Goal: Find specific page/section: Find specific page/section

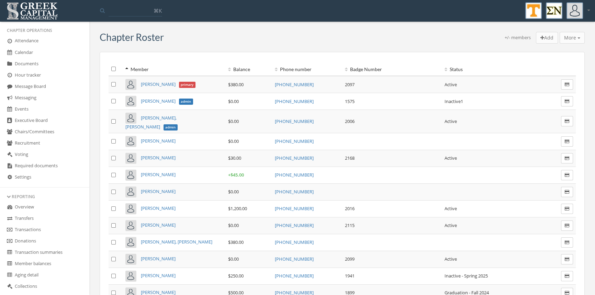
scroll to position [139, 0]
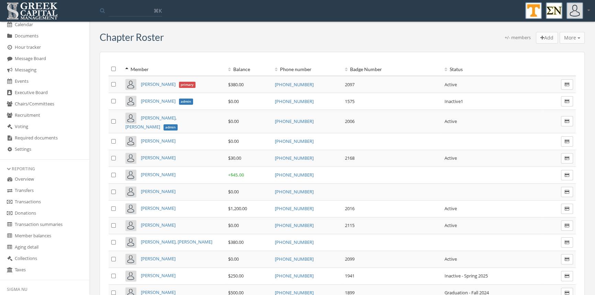
click at [39, 201] on link "Transactions" at bounding box center [44, 201] width 89 height 11
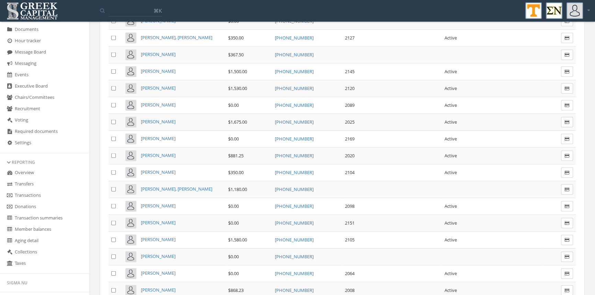
scroll to position [1678, 0]
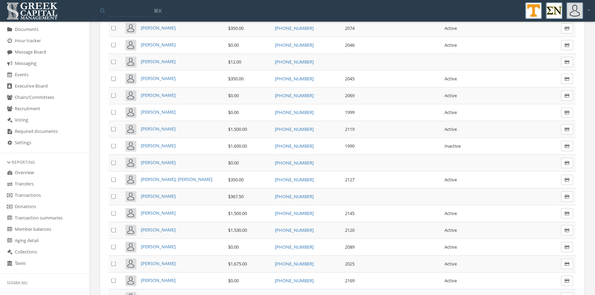
click at [154, 126] on span "[PERSON_NAME]" at bounding box center [158, 129] width 35 height 6
